Goal: Book appointment/travel/reservation

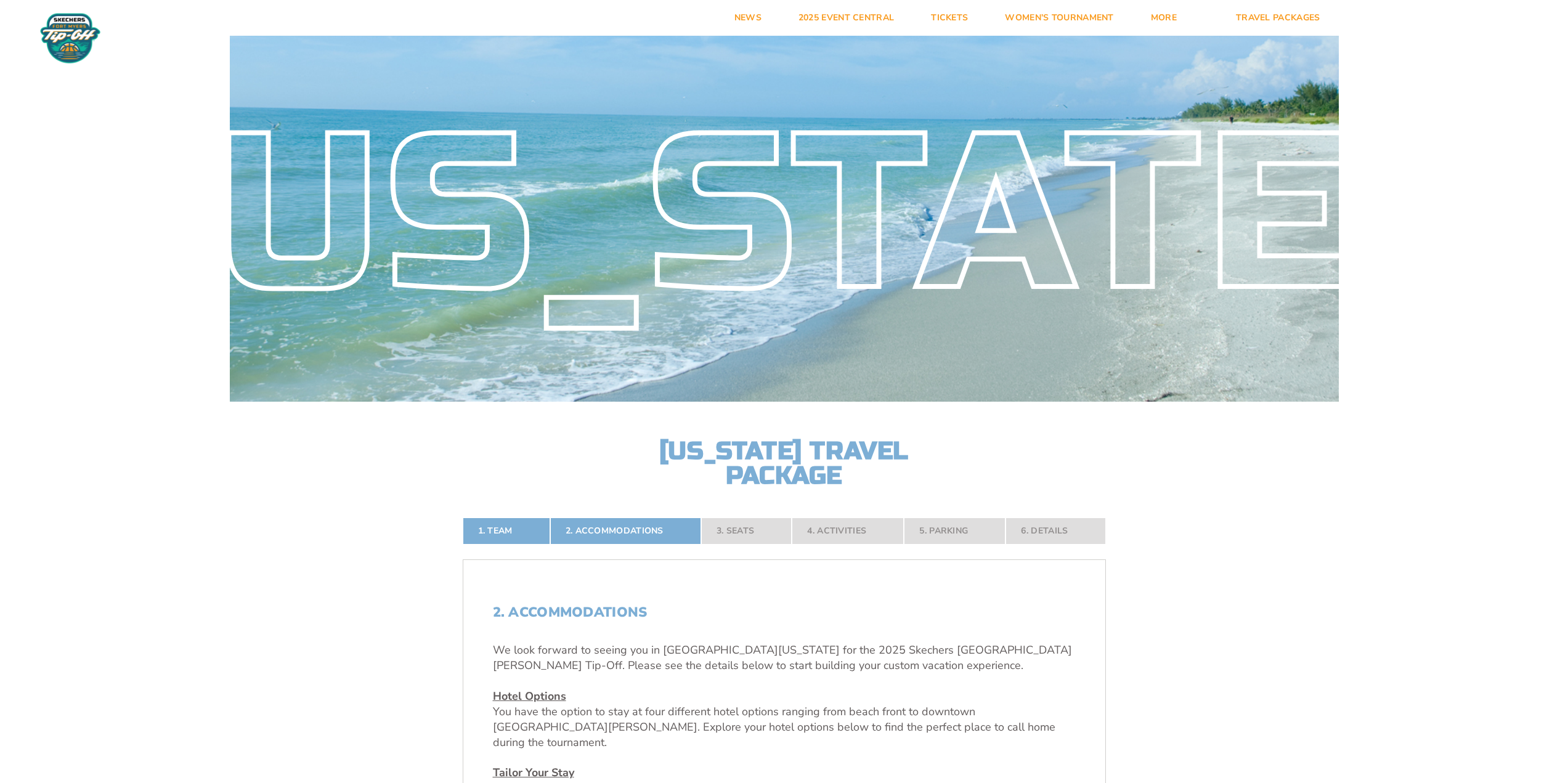
click at [987, 21] on link "Tickets" at bounding box center [949, 18] width 74 height 36
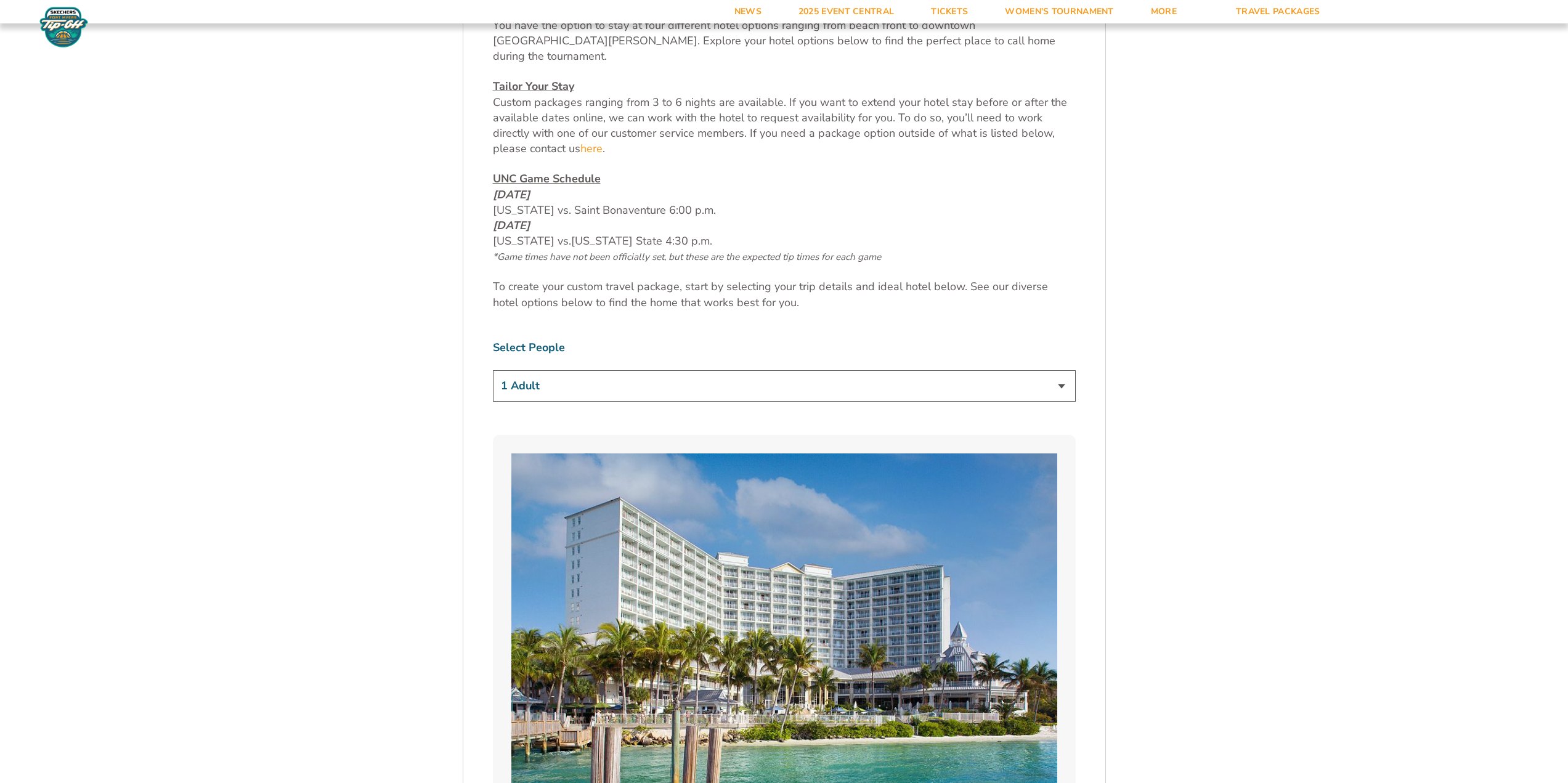
scroll to position [739, 0]
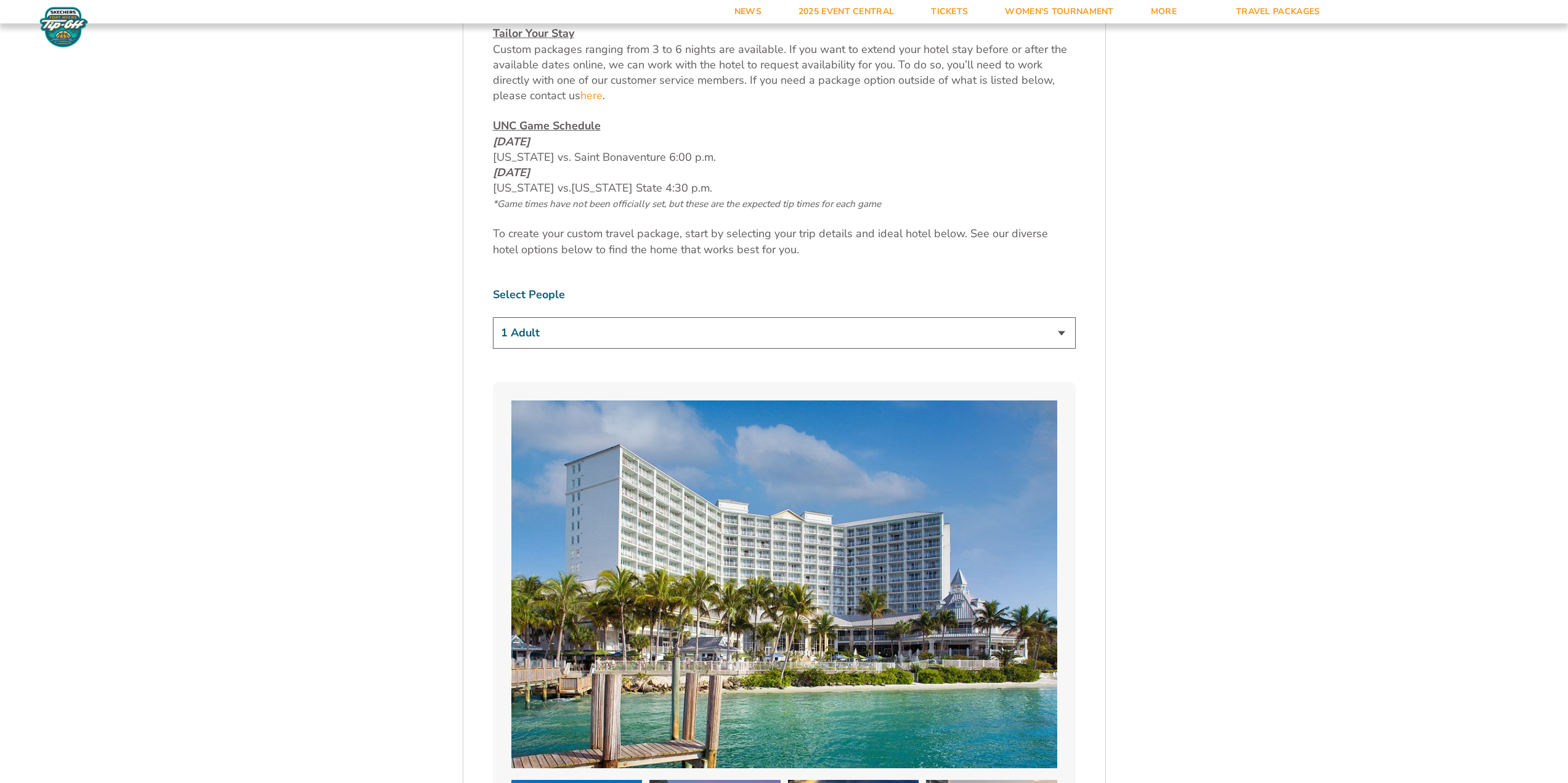
click at [1076, 349] on select "1 Adult 2 Adults 3 Adults 4 Adults 2 Adults + 1 Child 2 Adults + 2 Children 2 A…" at bounding box center [784, 333] width 583 height 31
select select "2 Adults"
click at [493, 349] on select "1 Adult 2 Adults 3 Adults 4 Adults 2 Adults + 1 Child 2 Adults + 2 Children 2 A…" at bounding box center [784, 333] width 583 height 31
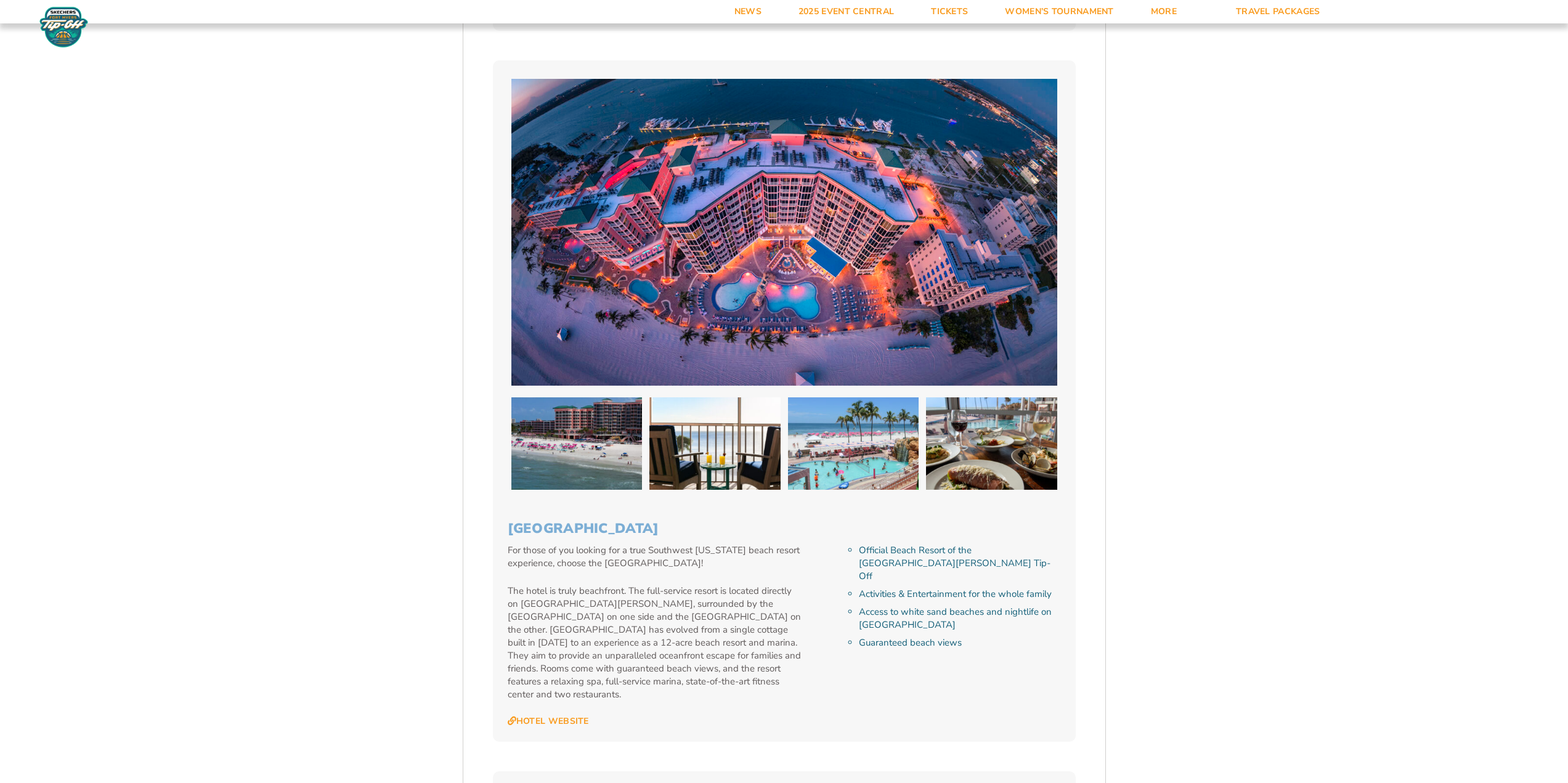
scroll to position [2587, 0]
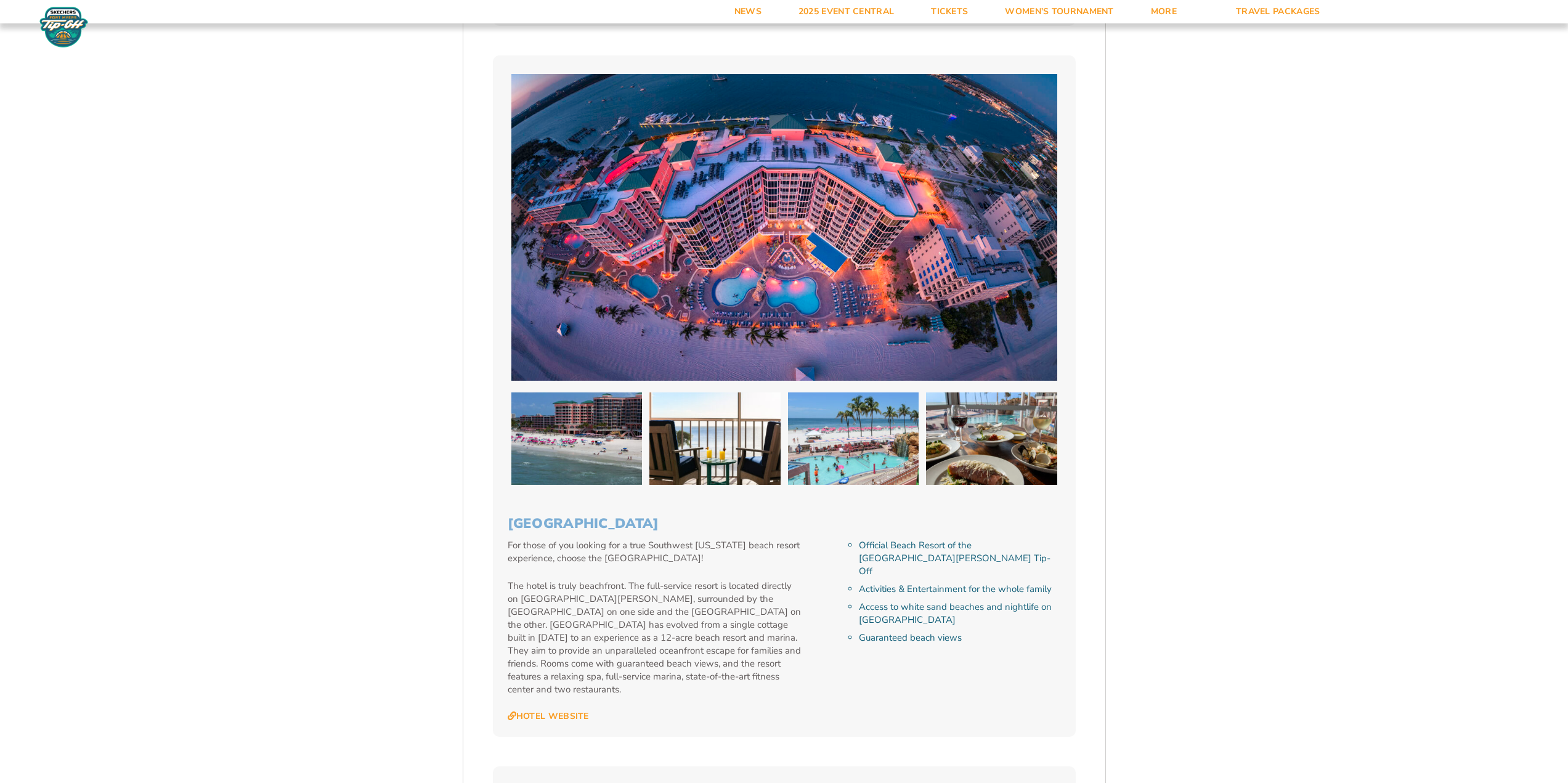
click at [508, 11] on link "Hotel Website" at bounding box center [548, 5] width 81 height 11
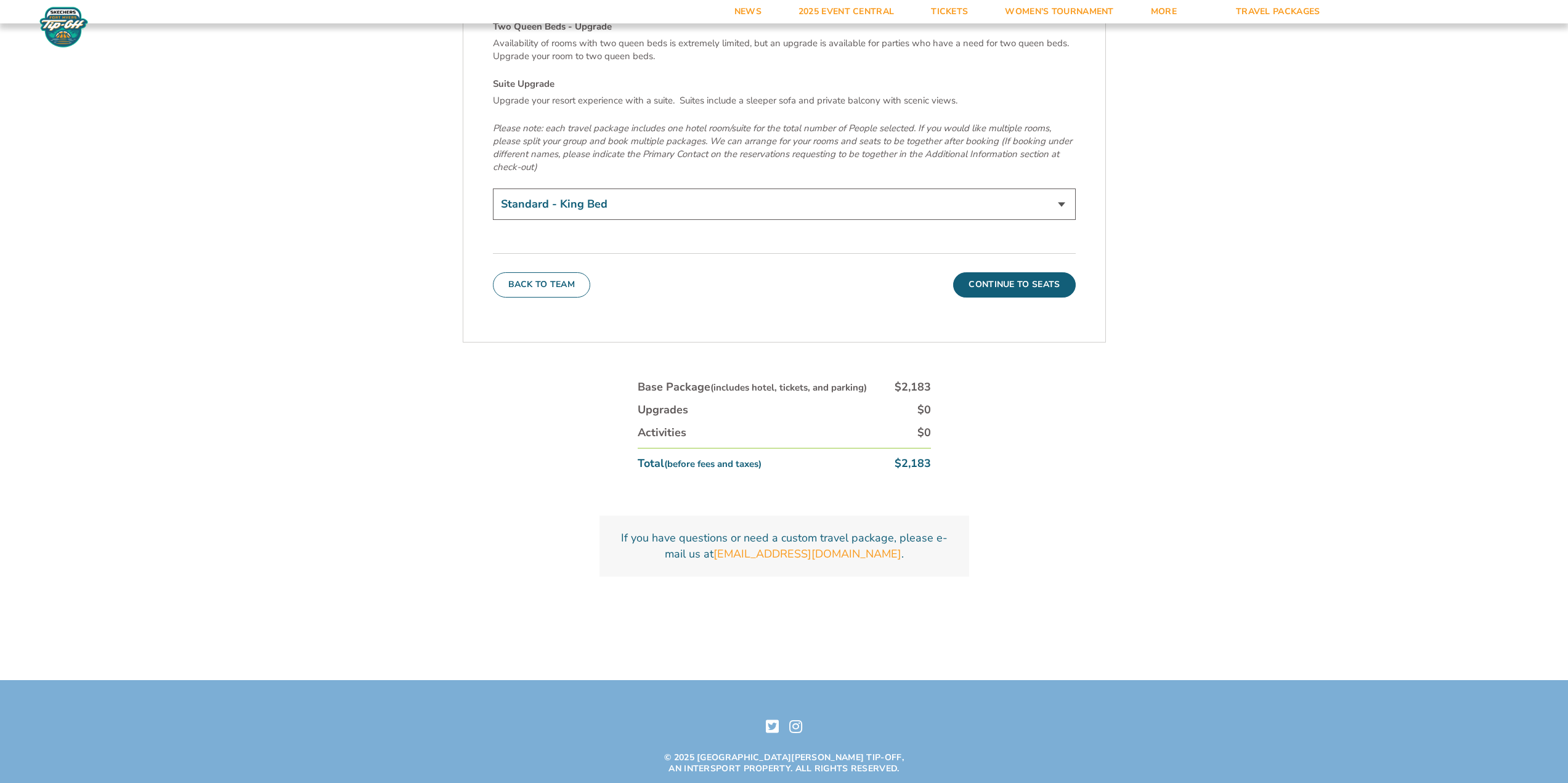
scroll to position [4557, 0]
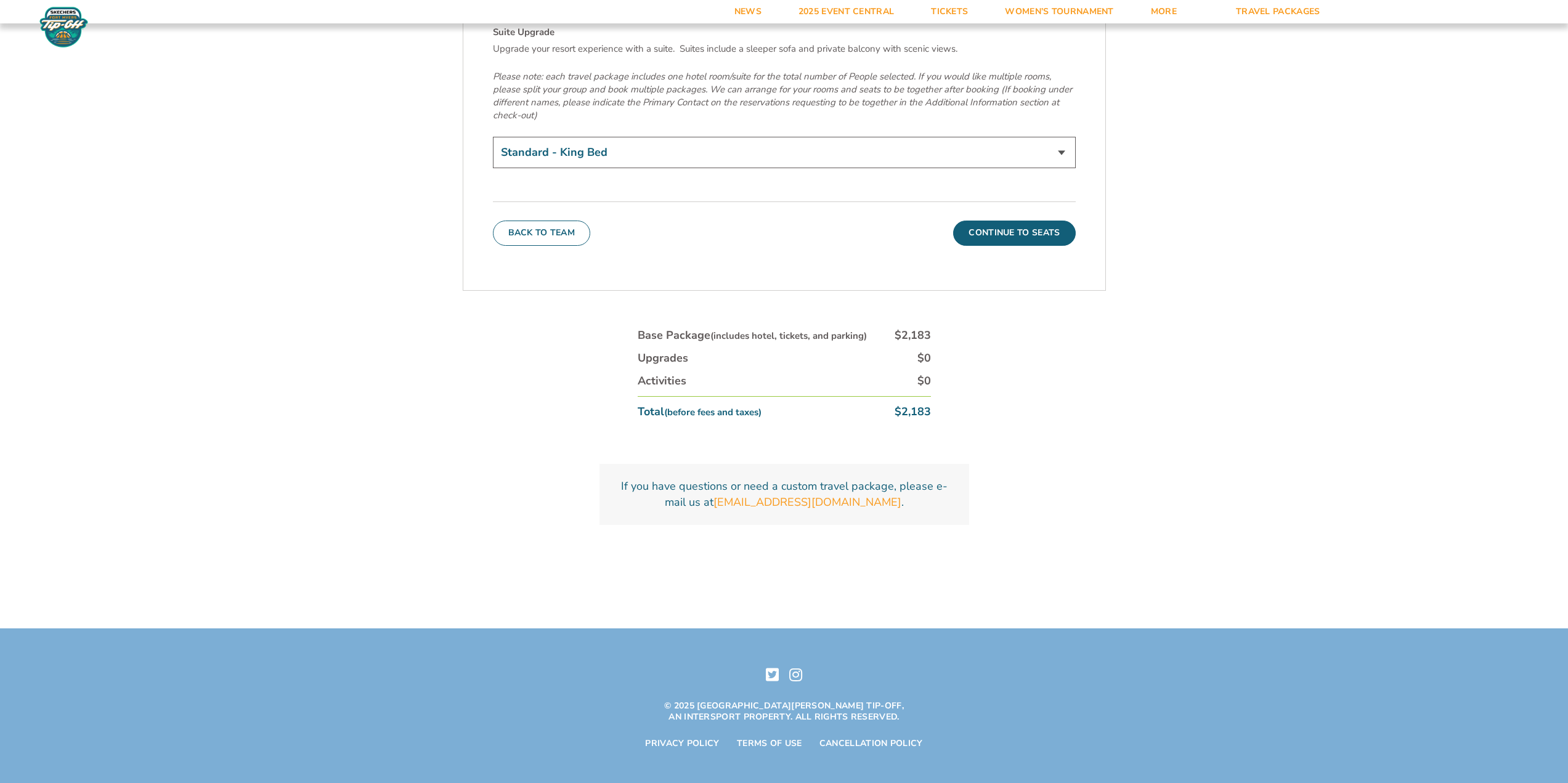
select select "18478"
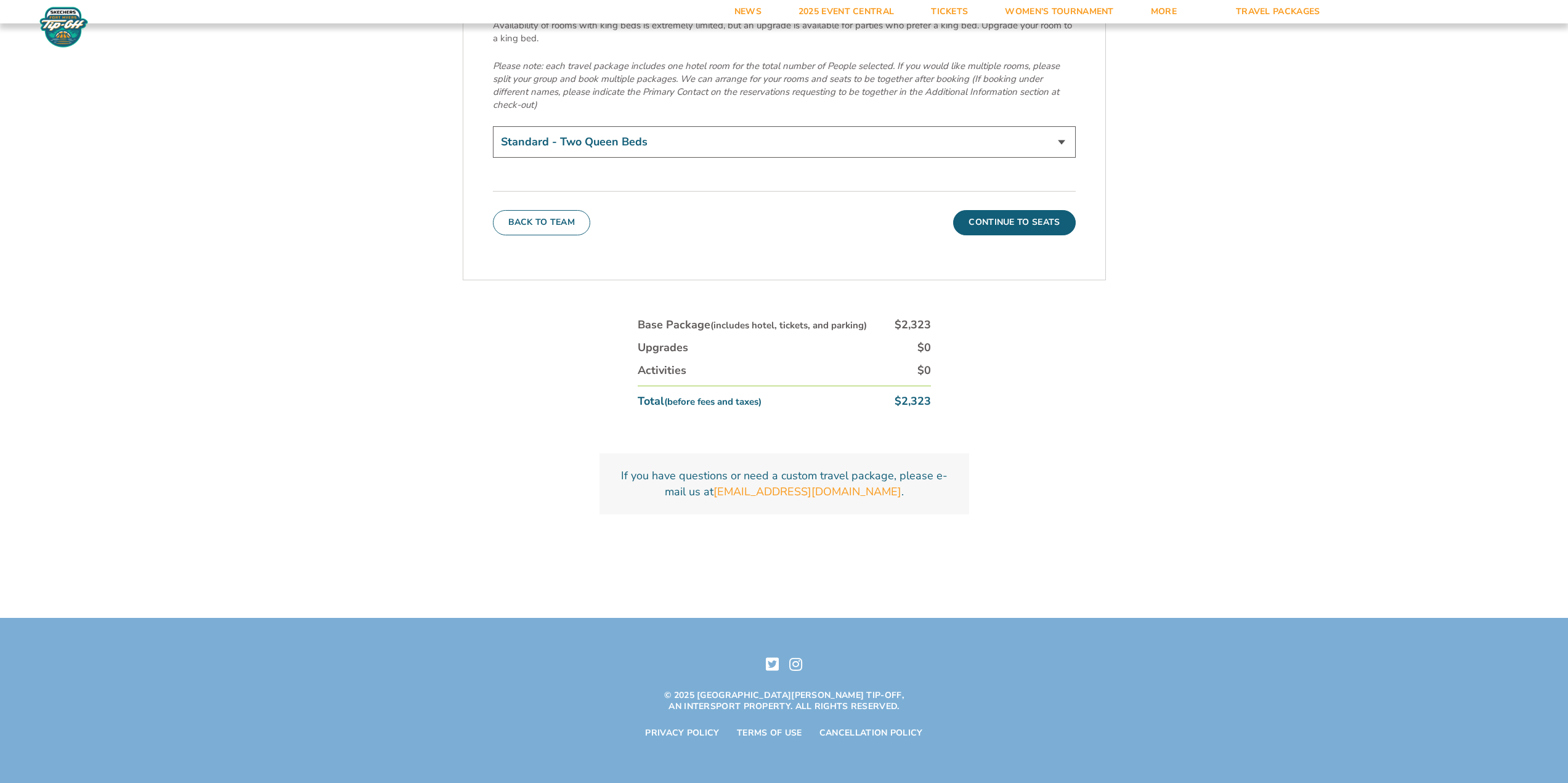
scroll to position [4742, 0]
type input "2025-11-25"
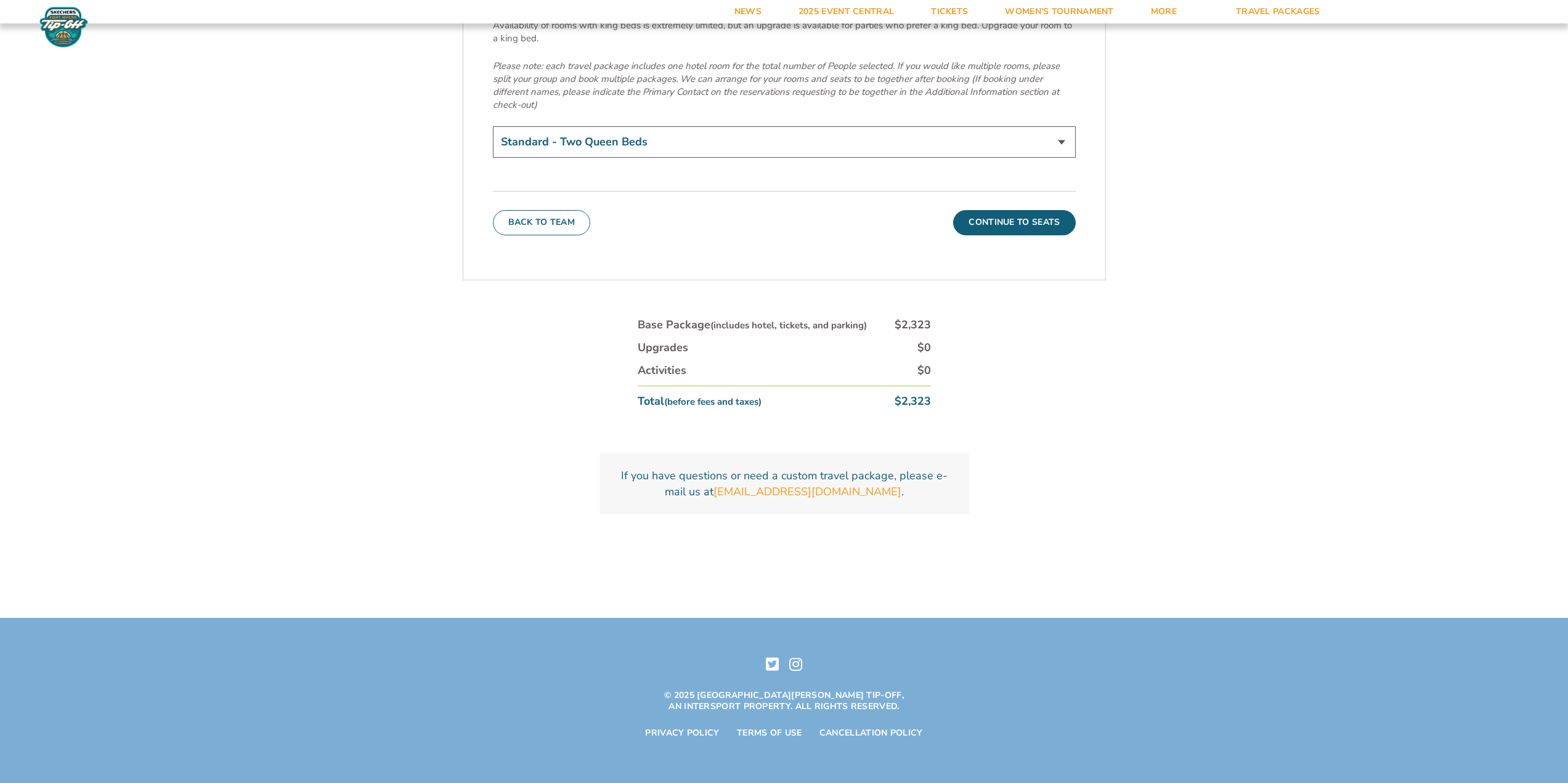
scroll to position [4989, 0]
click at [1059, 235] on button "Continue To Seats" at bounding box center [1014, 223] width 122 height 25
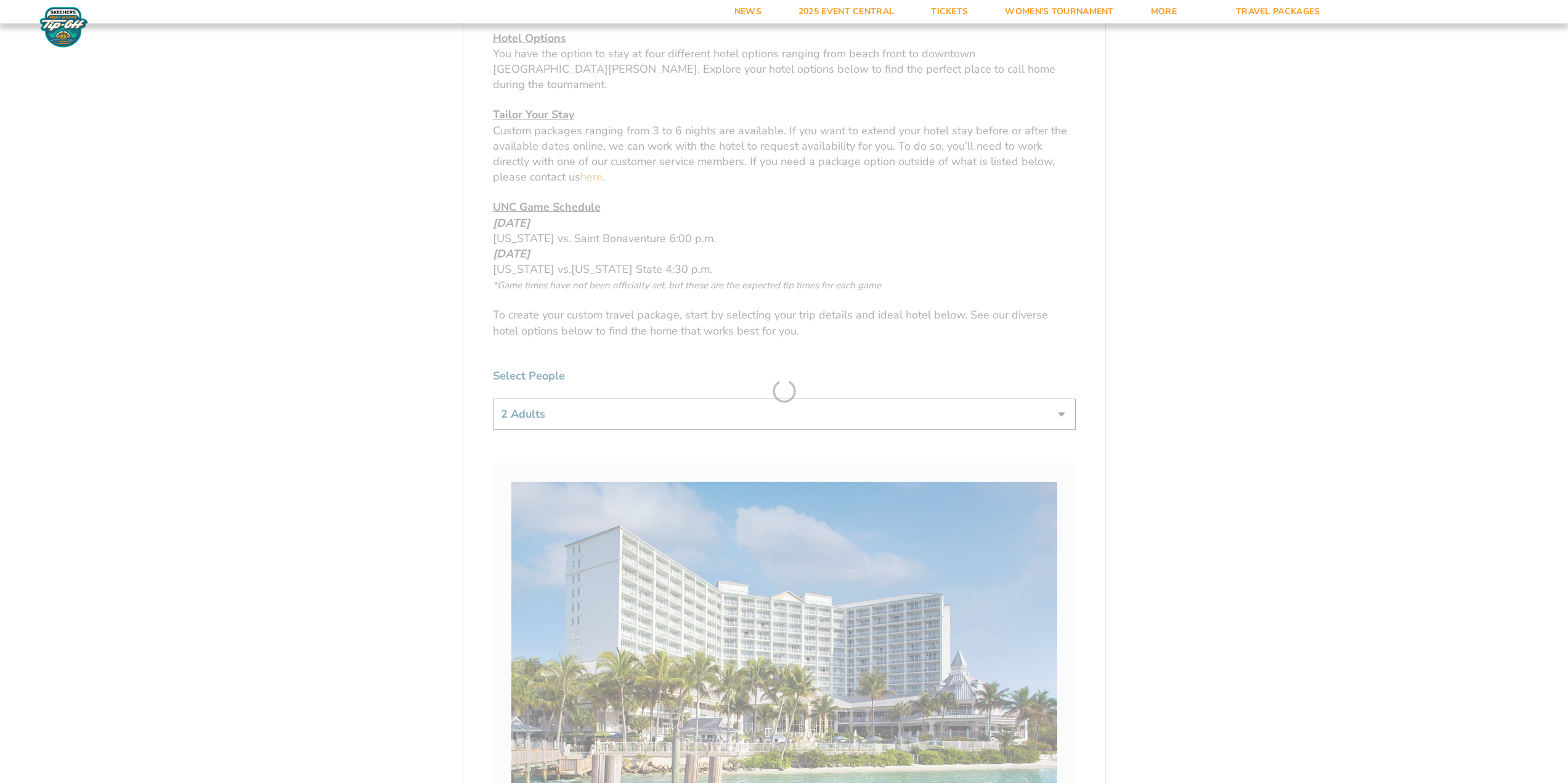
scroll to position [400, 0]
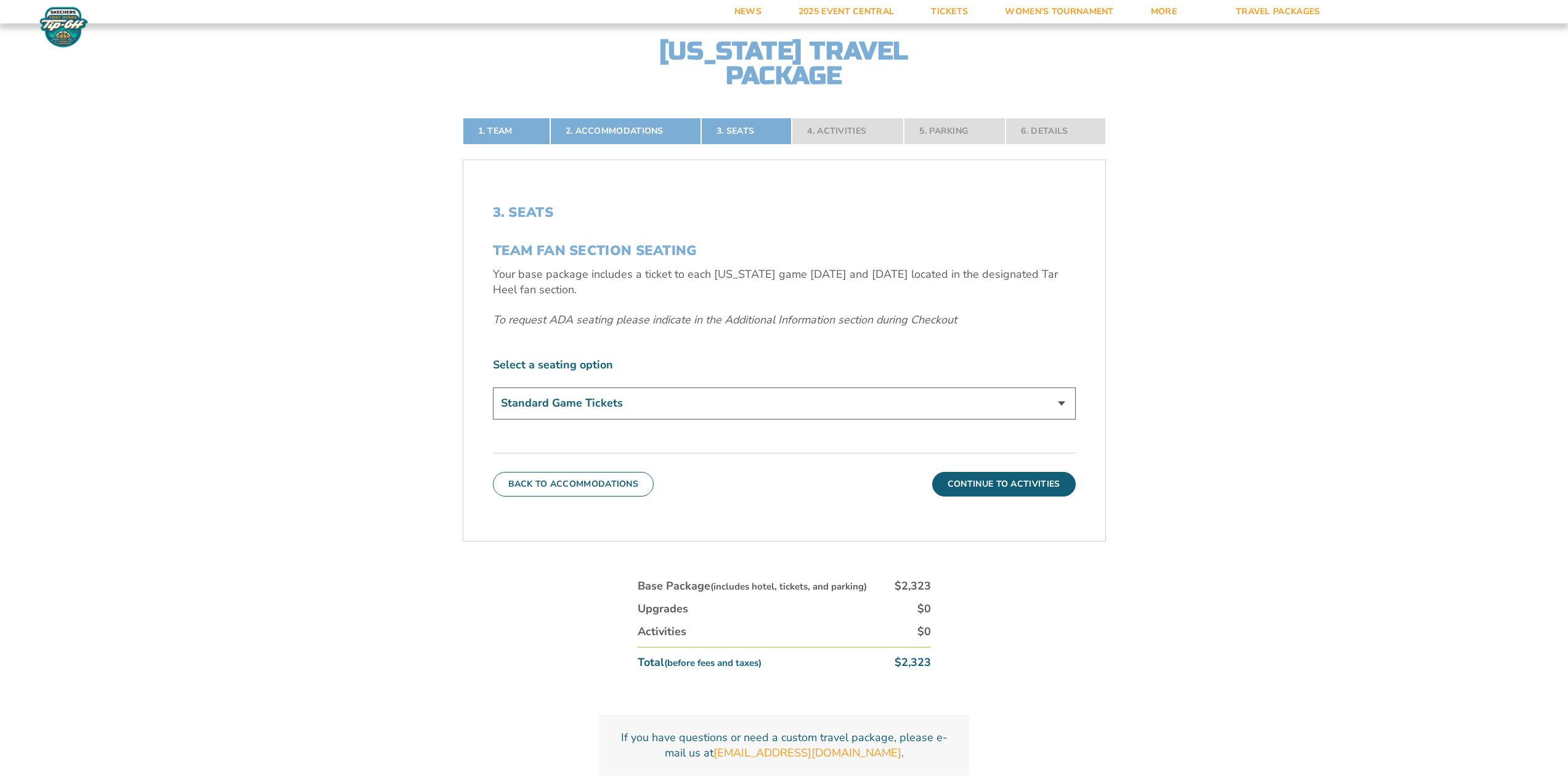
click at [568, 419] on select "Standard Game Tickets" at bounding box center [784, 403] width 583 height 31
click at [774, 419] on select "Standard Game Tickets" at bounding box center [784, 403] width 583 height 31
click at [1041, 497] on button "Continue To Activities" at bounding box center [1004, 484] width 143 height 25
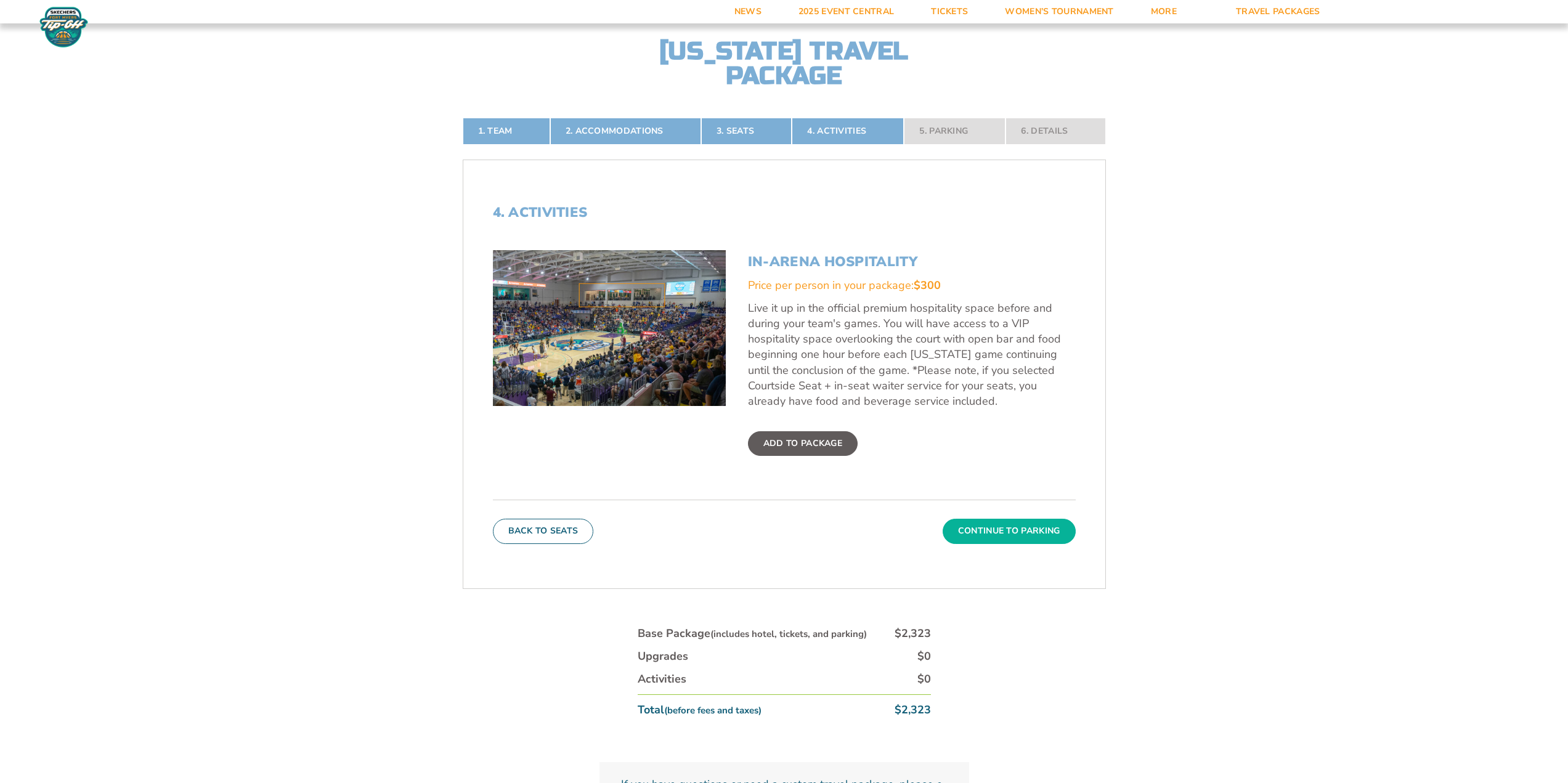
click at [1048, 543] on button "Continue To Parking" at bounding box center [1009, 531] width 133 height 25
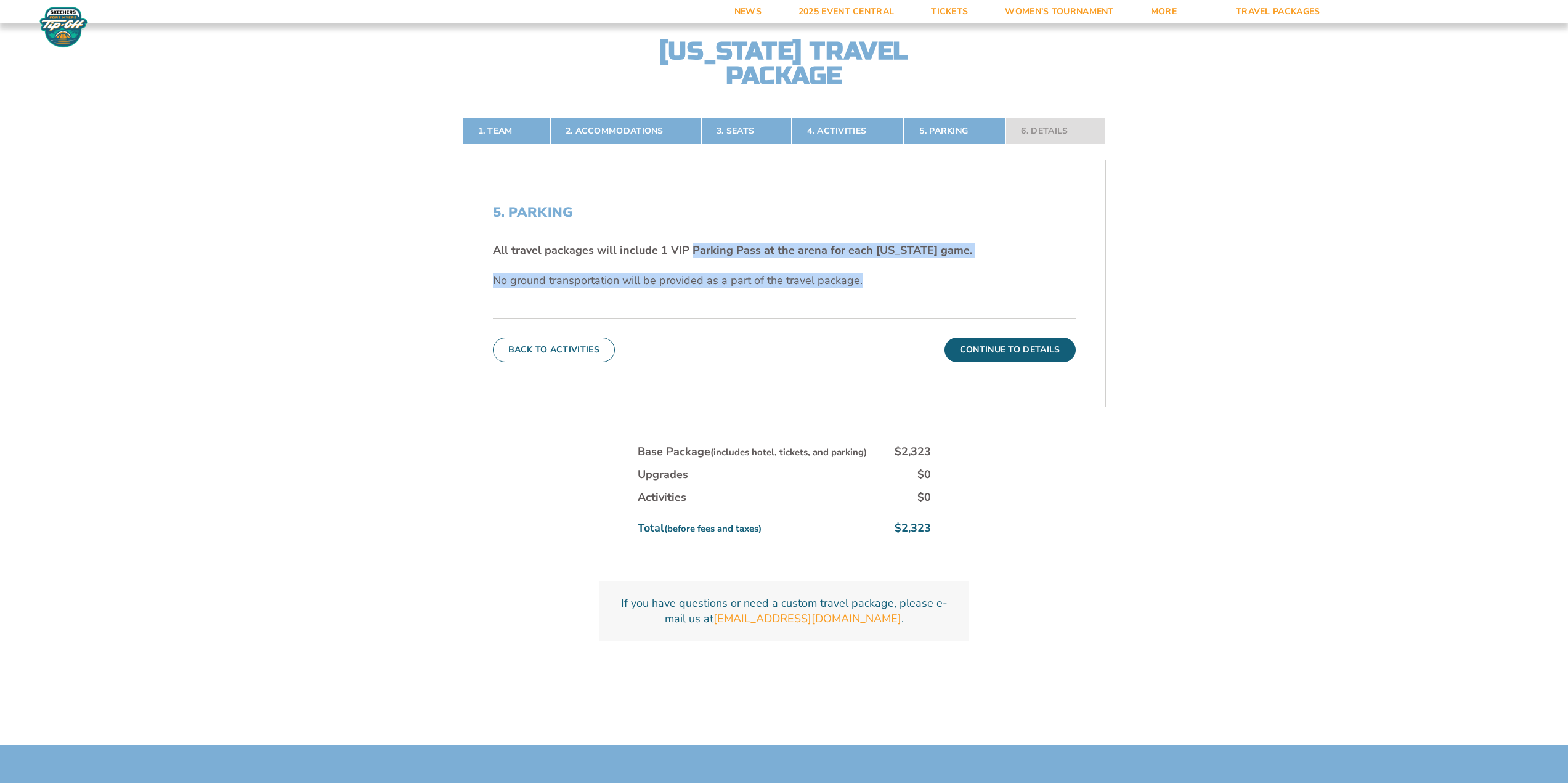
drag, startPoint x: 663, startPoint y: 317, endPoint x: 994, endPoint y: 330, distance: 331.3
click at [994, 288] on div "All travel packages will include 1 VIP Parking Pass at the arena for each North…" at bounding box center [784, 266] width 583 height 46
